Goal: Obtain resource: Obtain resource

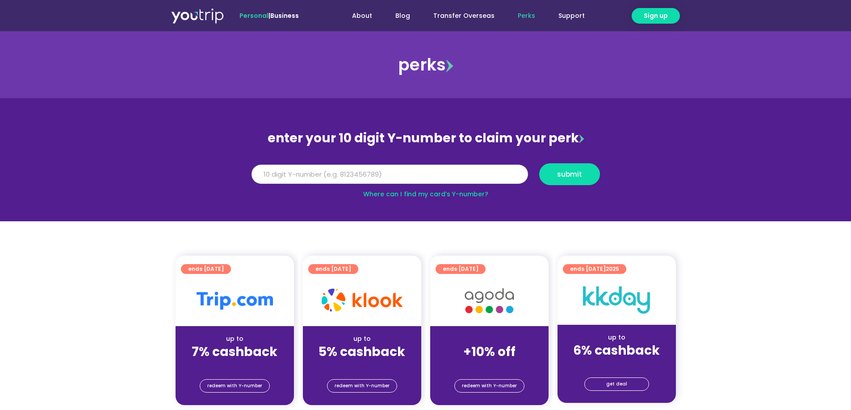
click at [446, 181] on input "Y Number" at bounding box center [389, 175] width 276 height 20
click at [448, 176] on input "Y Number" at bounding box center [389, 175] width 276 height 20
drag, startPoint x: 420, startPoint y: 176, endPoint x: 0, endPoint y: 117, distance: 424.3
click at [0, 117] on section "enter your 10 digit Y-number to claim your perk Y Number 8198932850 submit Wher…" at bounding box center [425, 159] width 851 height 123
type input "8198932850"
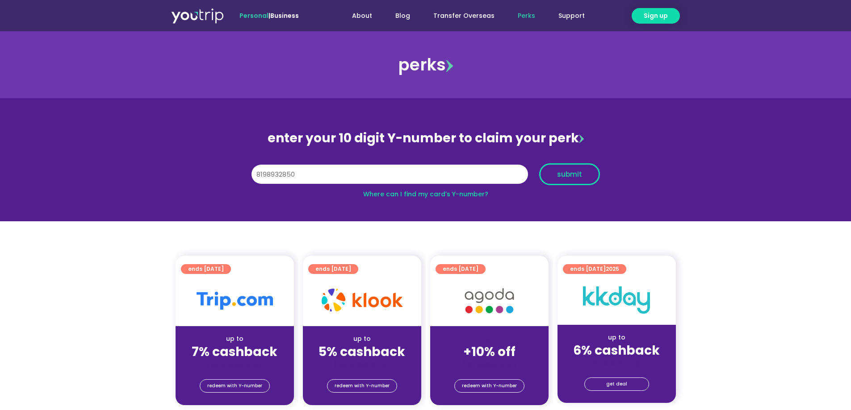
click at [561, 179] on button "submit" at bounding box center [569, 174] width 61 height 22
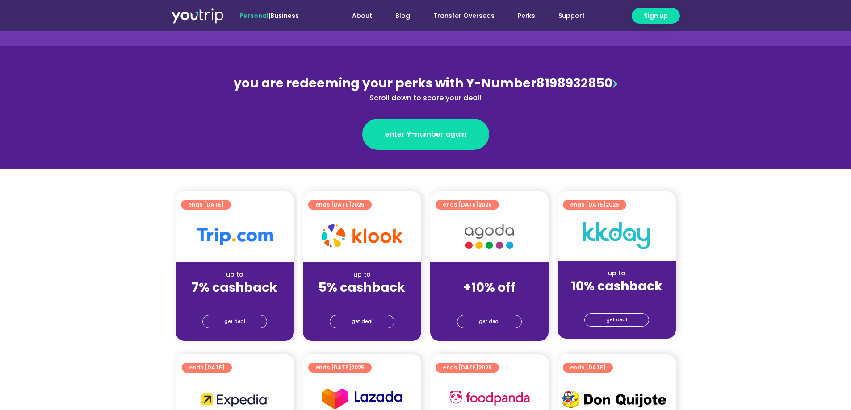
scroll to position [134, 0]
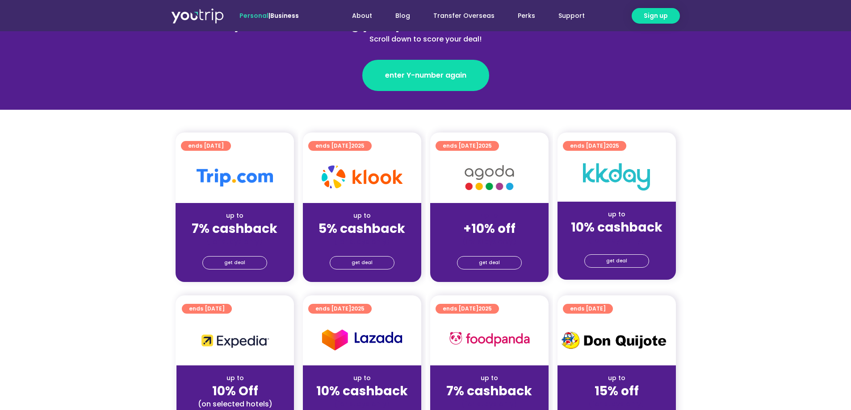
click at [500, 191] on img at bounding box center [488, 177] width 71 height 37
click at [494, 178] on img at bounding box center [488, 177] width 71 height 37
click at [482, 265] on span "get deal" at bounding box center [489, 263] width 21 height 13
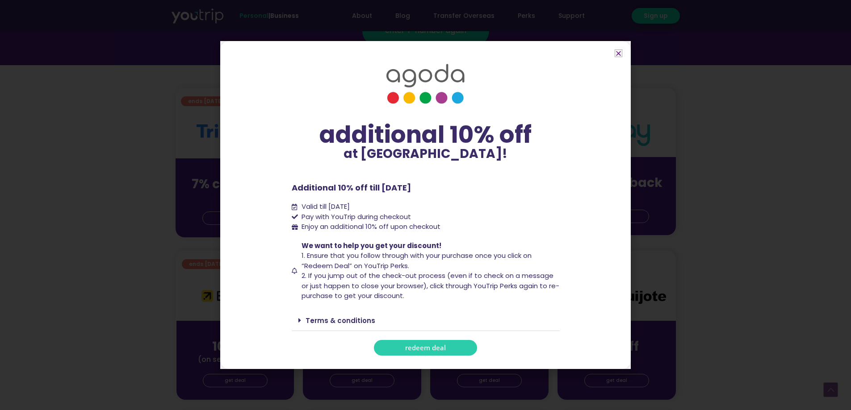
scroll to position [223, 0]
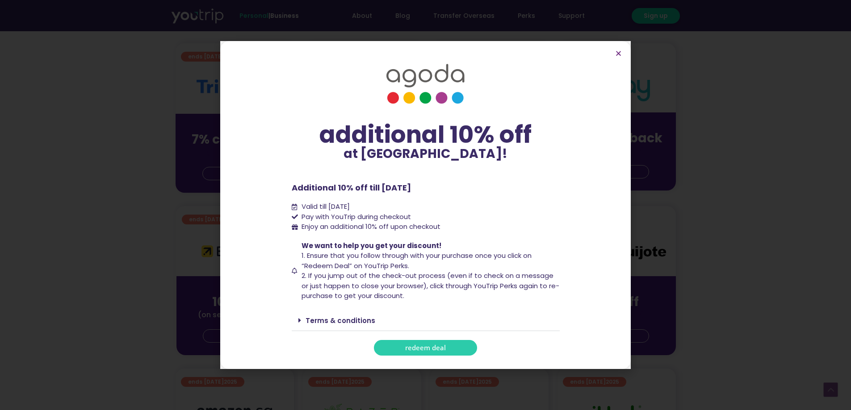
click at [337, 314] on div "Terms & conditions" at bounding box center [426, 320] width 268 height 21
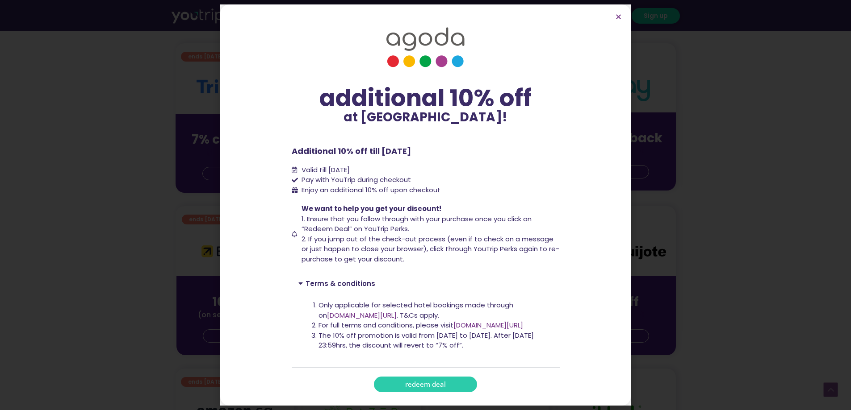
drag, startPoint x: 341, startPoint y: 306, endPoint x: 510, endPoint y: 347, distance: 173.2
click at [510, 347] on ol "Only applicable for selected hotel bookings made through on www.agoda.com/youtr…" at bounding box center [435, 326] width 234 height 50
click at [510, 347] on li "The 10% off promotion is valid from [DATE] to [DATE]. After [DATE] 23:59hrs, th…" at bounding box center [435, 341] width 234 height 20
click at [105, 184] on div "additional 10% off at Agoda! additional 10% off at Agoda! Additional 10% off ti…" at bounding box center [425, 205] width 851 height 410
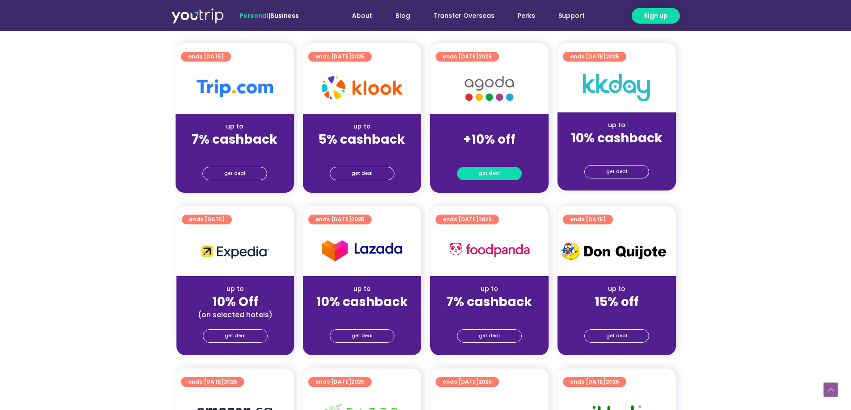
click at [486, 173] on span "get deal" at bounding box center [489, 173] width 21 height 13
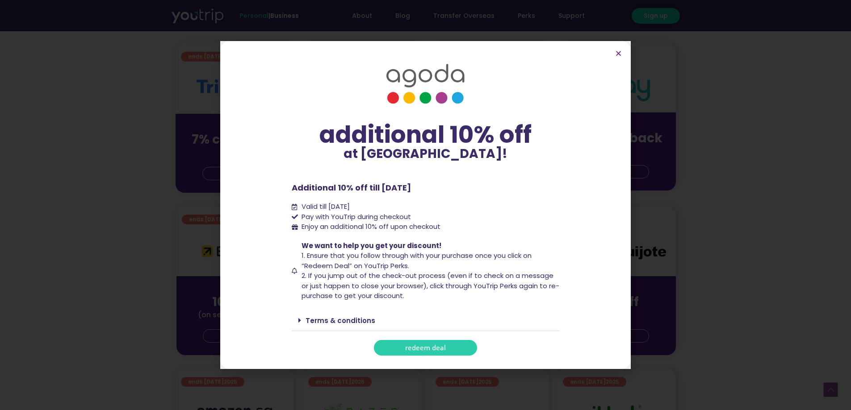
click at [411, 351] on span "redeem deal" at bounding box center [425, 348] width 41 height 7
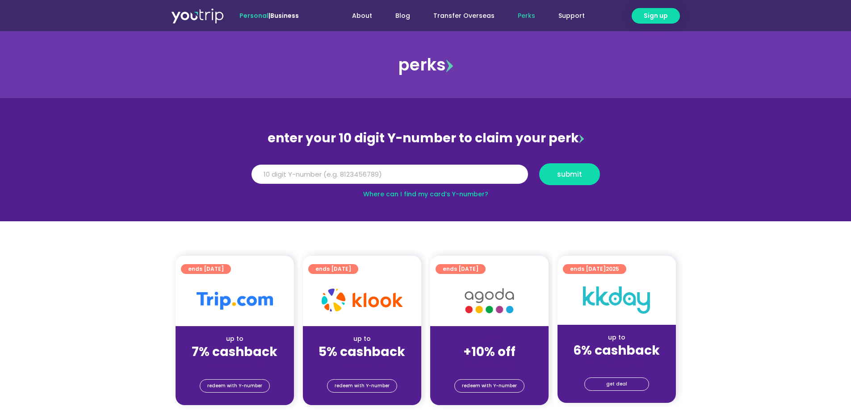
click at [331, 184] on div "Y Number" at bounding box center [390, 174] width 288 height 22
click at [348, 170] on input "Y Number" at bounding box center [389, 175] width 276 height 20
paste input "8198932850"
type input "8198932850"
click at [579, 168] on button "submit" at bounding box center [569, 174] width 61 height 22
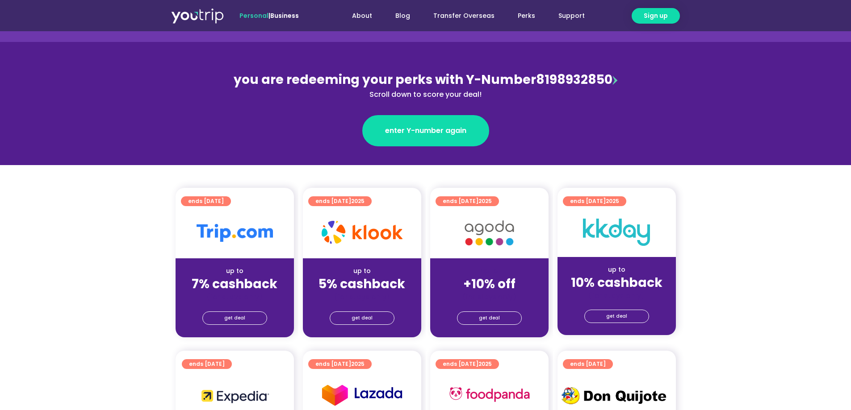
scroll to position [89, 0]
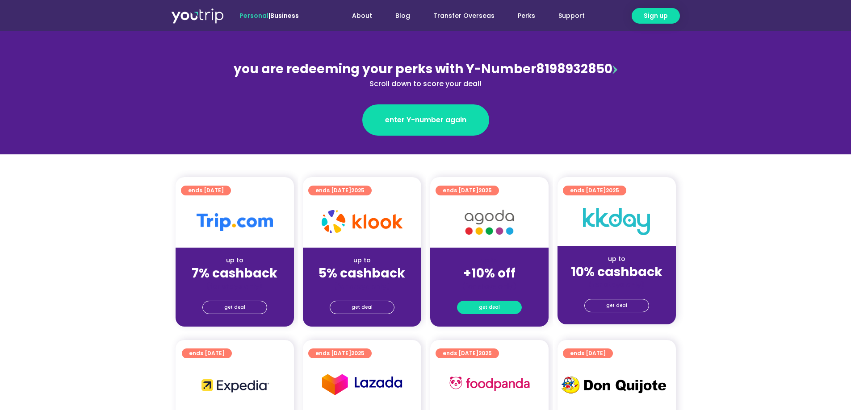
click at [497, 310] on span "get deal" at bounding box center [489, 307] width 21 height 13
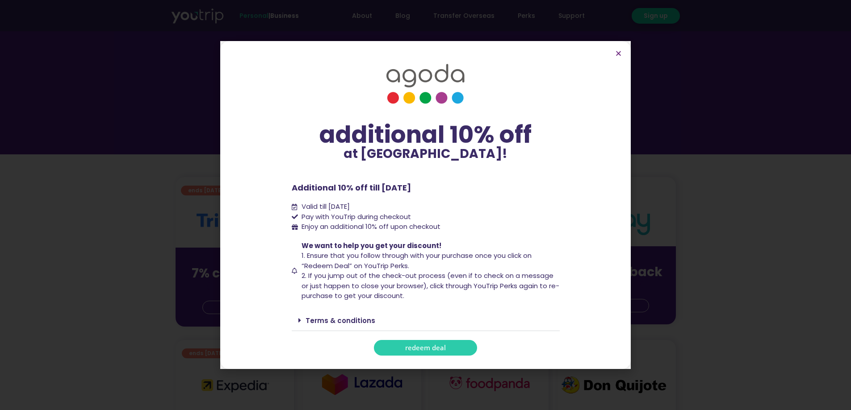
click at [429, 345] on span "redeem deal" at bounding box center [425, 348] width 41 height 7
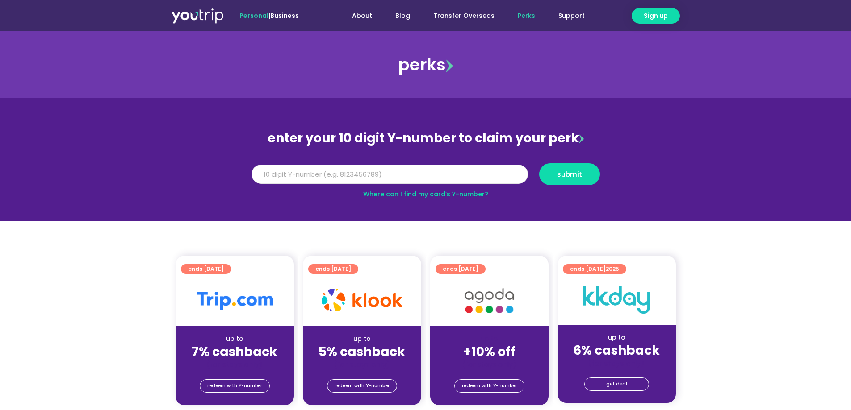
click at [364, 178] on input "Y Number" at bounding box center [389, 175] width 276 height 20
paste input "8198932850"
type input "8198932850"
click at [553, 163] on div "Y Number 8198932850 submit" at bounding box center [425, 174] width 357 height 31
click at [561, 175] on span "submit" at bounding box center [569, 174] width 25 height 7
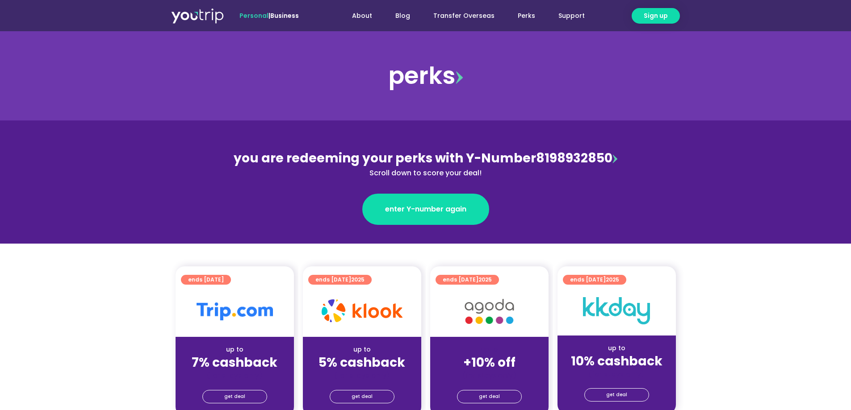
click at [499, 389] on div "get deal" at bounding box center [489, 396] width 118 height 14
click at [498, 392] on link "get deal" at bounding box center [489, 396] width 65 height 13
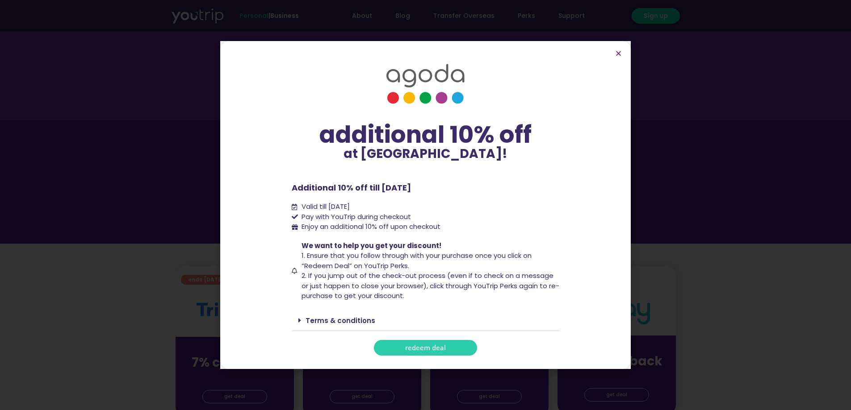
click at [439, 347] on span "redeem deal" at bounding box center [425, 348] width 41 height 7
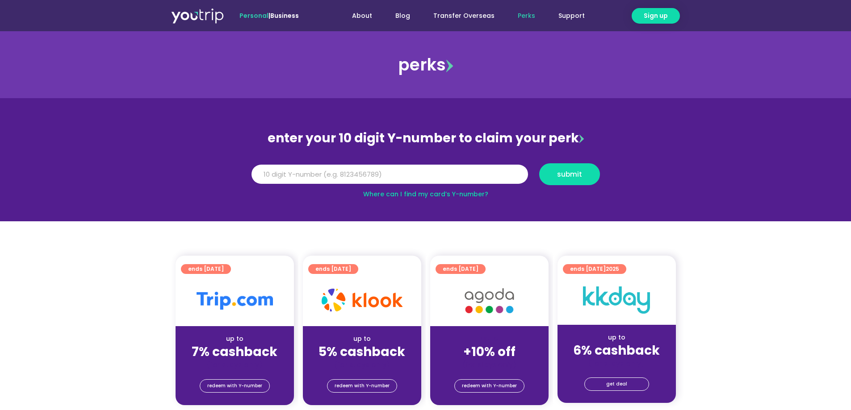
click at [410, 180] on input "Y Number" at bounding box center [389, 175] width 276 height 20
type input "8198932850"
click at [565, 177] on span "submit" at bounding box center [569, 174] width 25 height 7
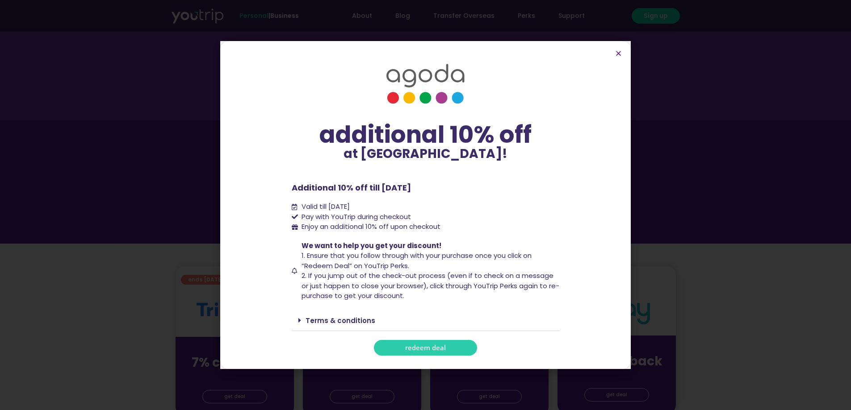
click at [437, 346] on span "redeem deal" at bounding box center [425, 348] width 41 height 7
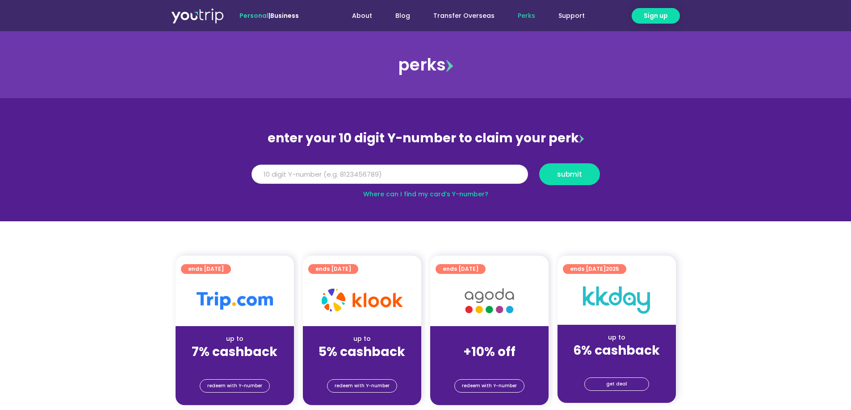
click at [415, 166] on input "Y Number" at bounding box center [389, 175] width 276 height 20
paste input "8198932850"
type input "8198932850"
click at [562, 176] on span "submit" at bounding box center [569, 174] width 25 height 7
